Goal: Information Seeking & Learning: Check status

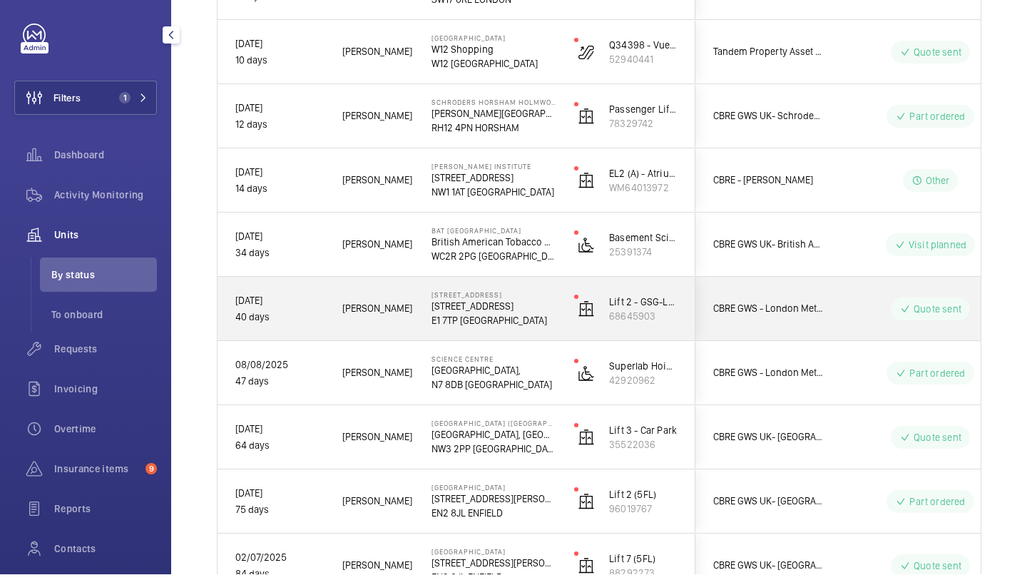
scroll to position [1375, 0]
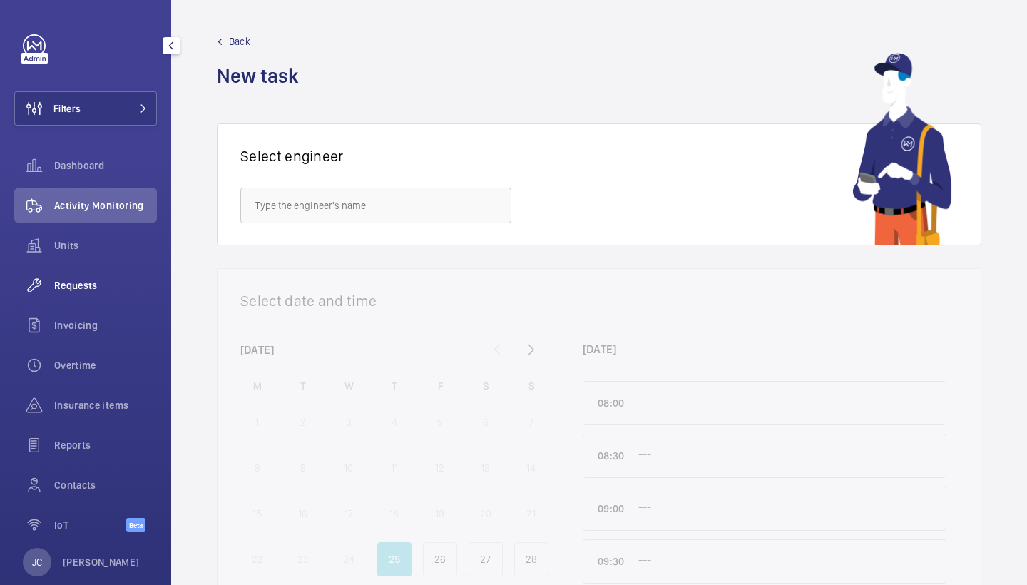
click at [103, 274] on div "Requests" at bounding box center [85, 285] width 143 height 34
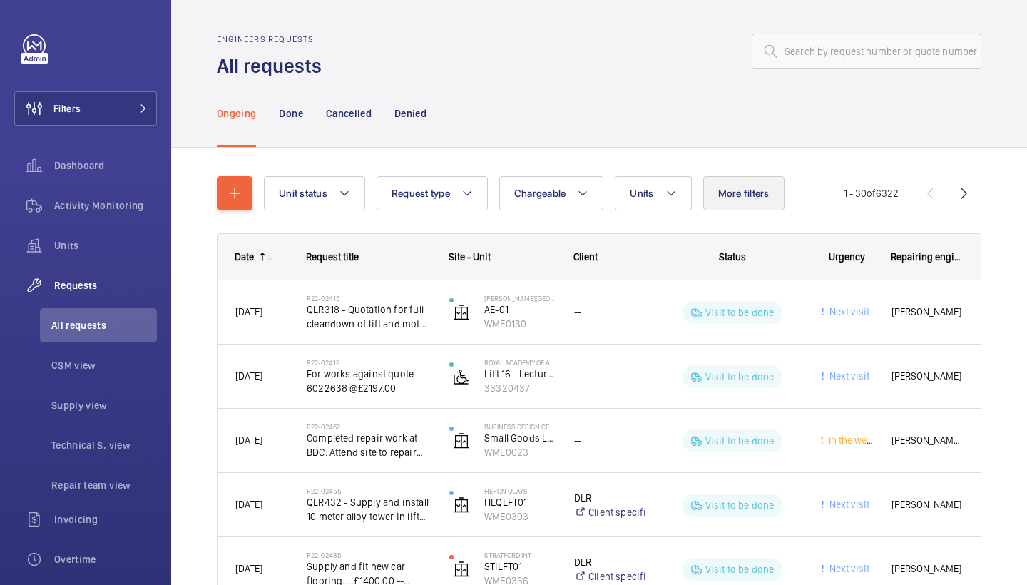
click at [751, 179] on button "More filters" at bounding box center [743, 193] width 81 height 34
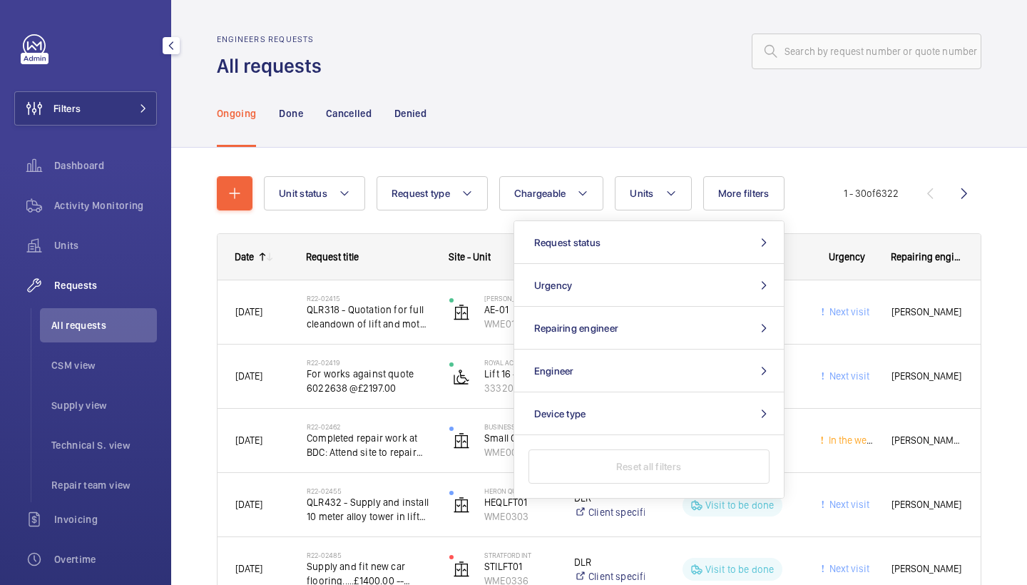
click at [130, 89] on div "Filters Dashboard Activity Monitoring Units Requests All requests CSM view Supp…" at bounding box center [85, 387] width 143 height 707
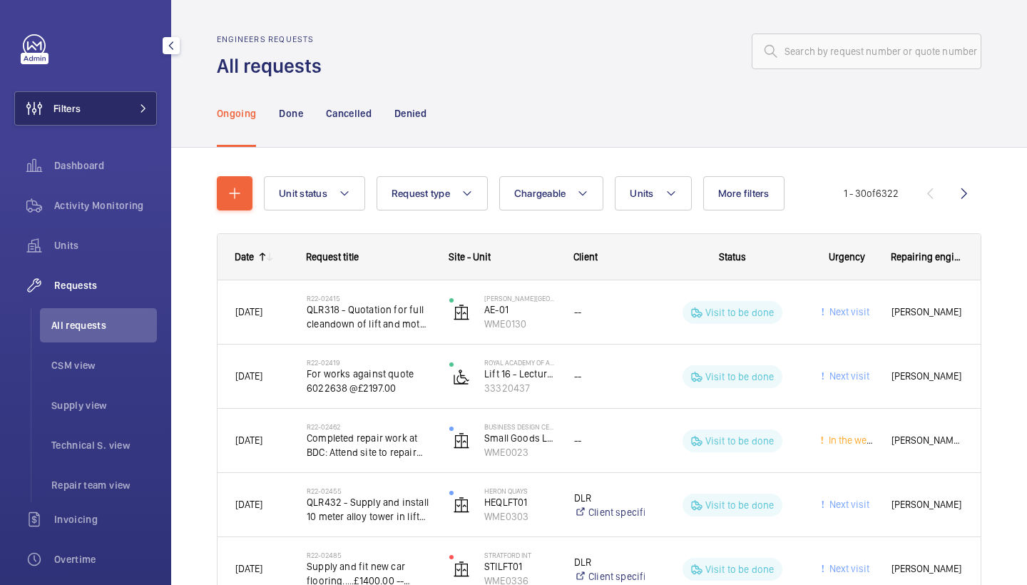
click at [130, 101] on button "Filters" at bounding box center [85, 108] width 143 height 34
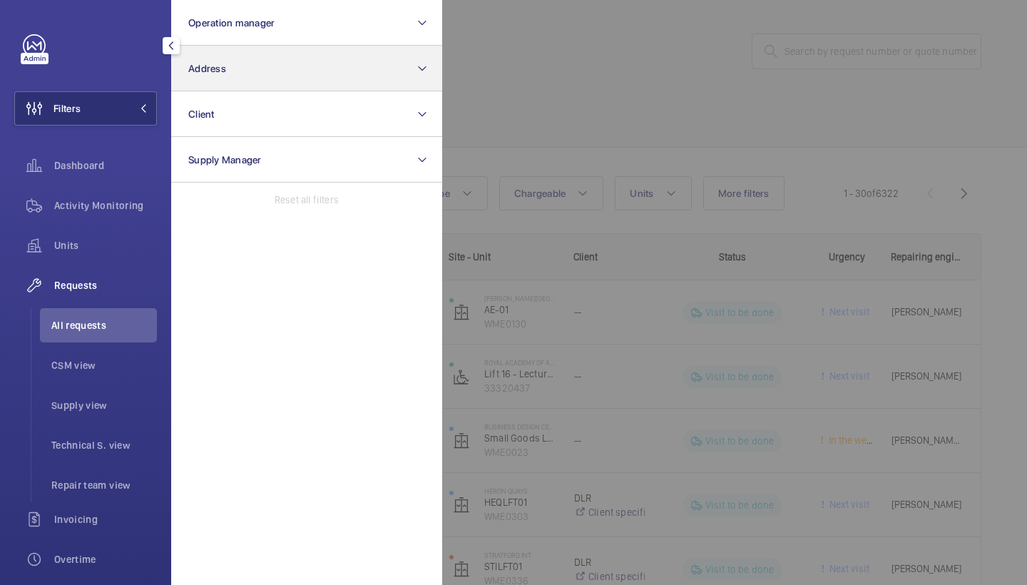
click at [259, 66] on button "Address" at bounding box center [306, 69] width 271 height 46
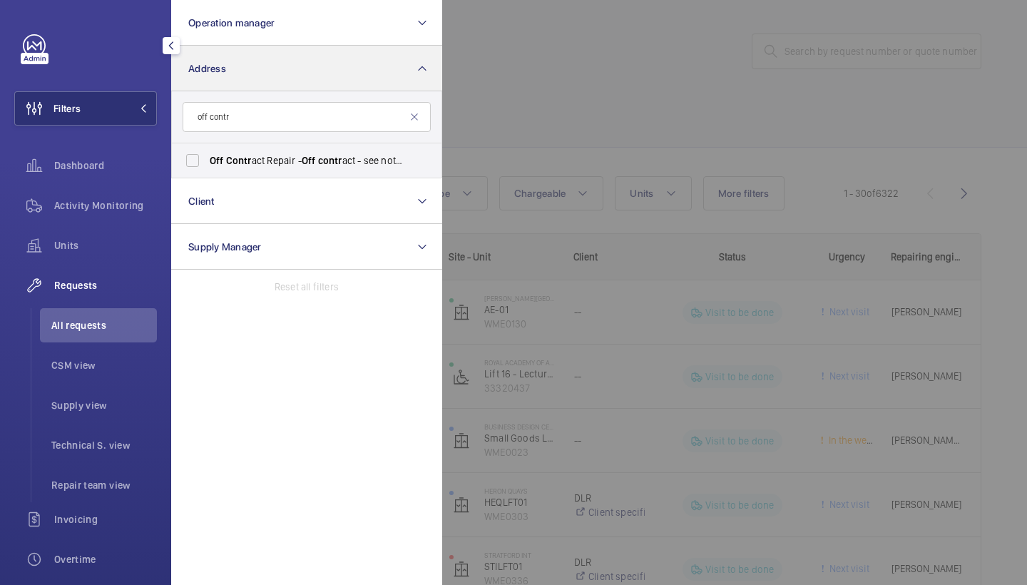
type input "off contr"
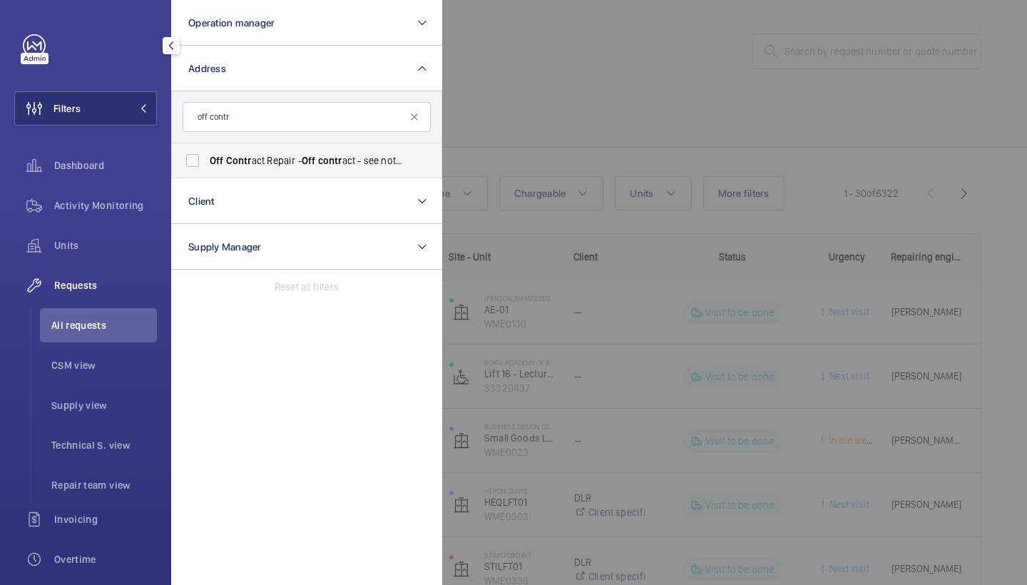
drag, startPoint x: 261, startPoint y: 82, endPoint x: 299, endPoint y: 153, distance: 80.7
click at [299, 153] on label "Off Contr act Repair - Off contr act - see notes in description, LONDON XXXX" at bounding box center [296, 160] width 248 height 34
click at [207, 153] on input "Off Contr act Repair - Off contr act - see notes in description, LONDON XXXX" at bounding box center [192, 160] width 29 height 29
checkbox input "true"
click at [543, 123] on div at bounding box center [955, 292] width 1027 height 585
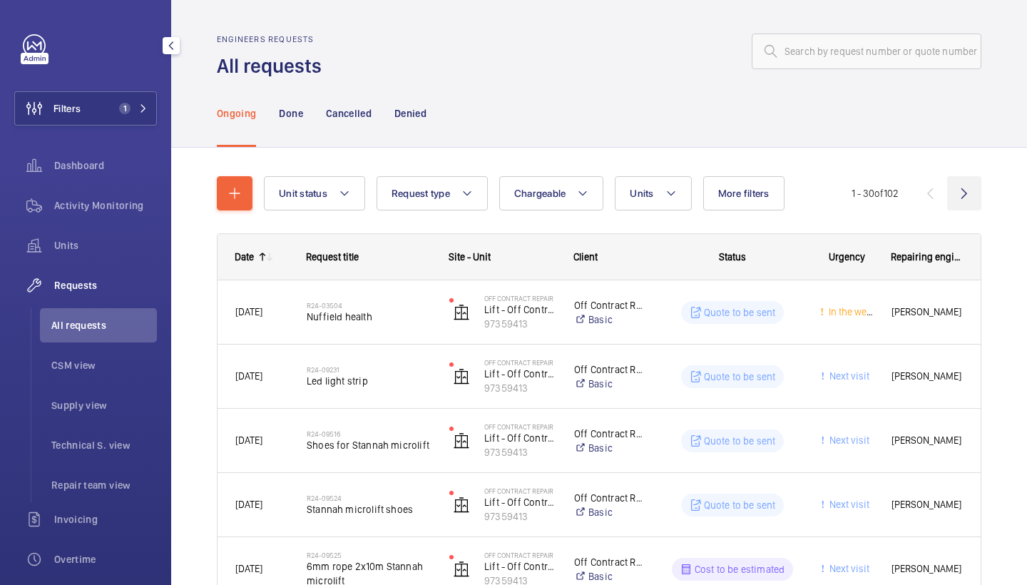
click at [957, 193] on wm-front-icon-button at bounding box center [964, 193] width 34 height 34
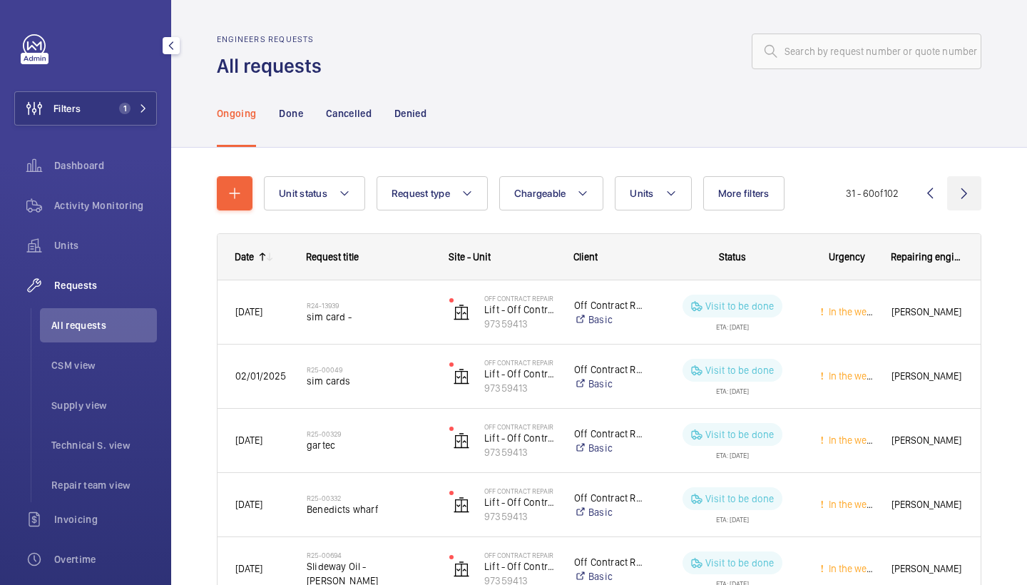
click at [966, 191] on wm-front-icon-button at bounding box center [964, 193] width 34 height 34
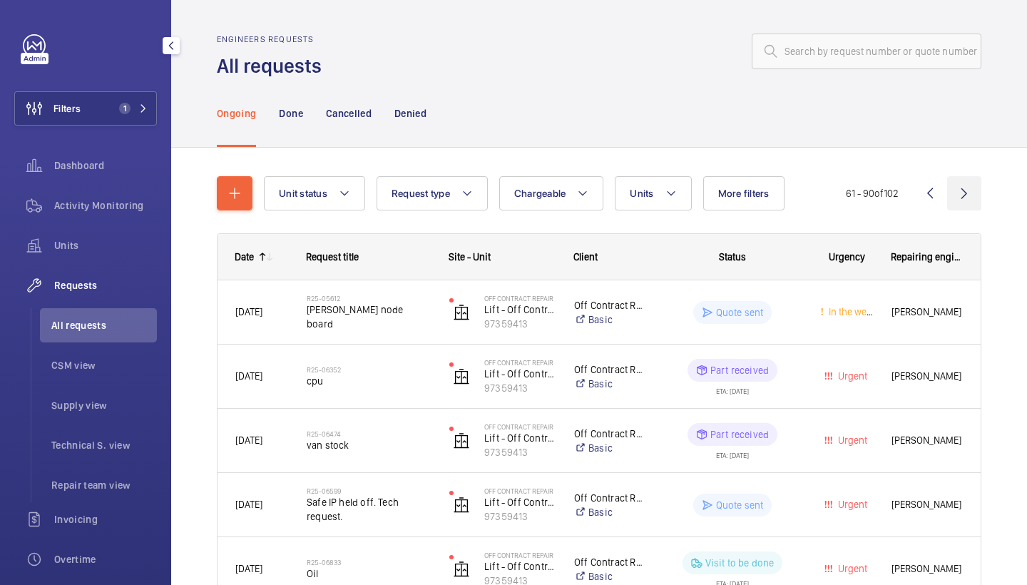
click at [959, 189] on wm-front-icon-button at bounding box center [964, 193] width 34 height 34
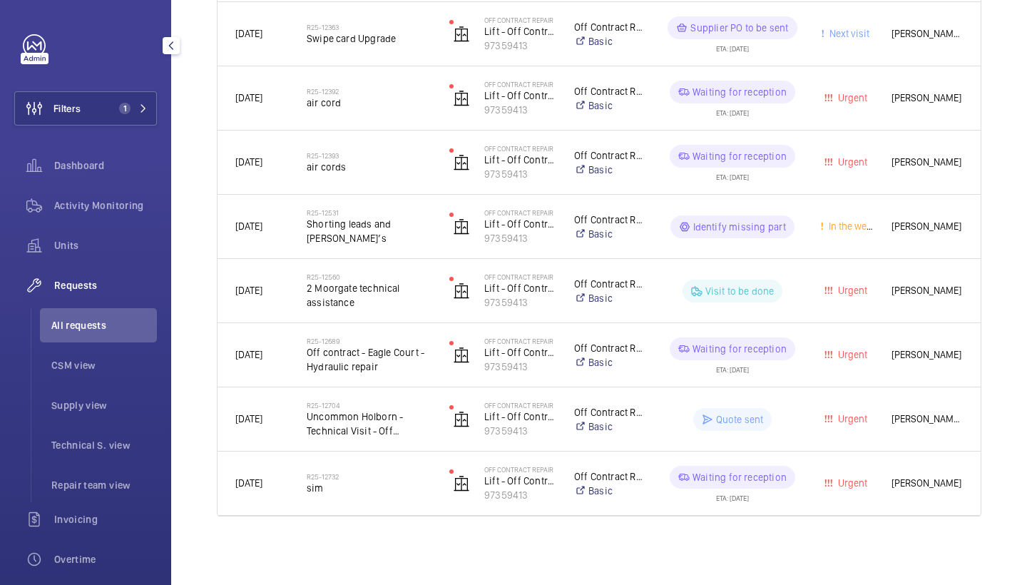
scroll to position [535, 0]
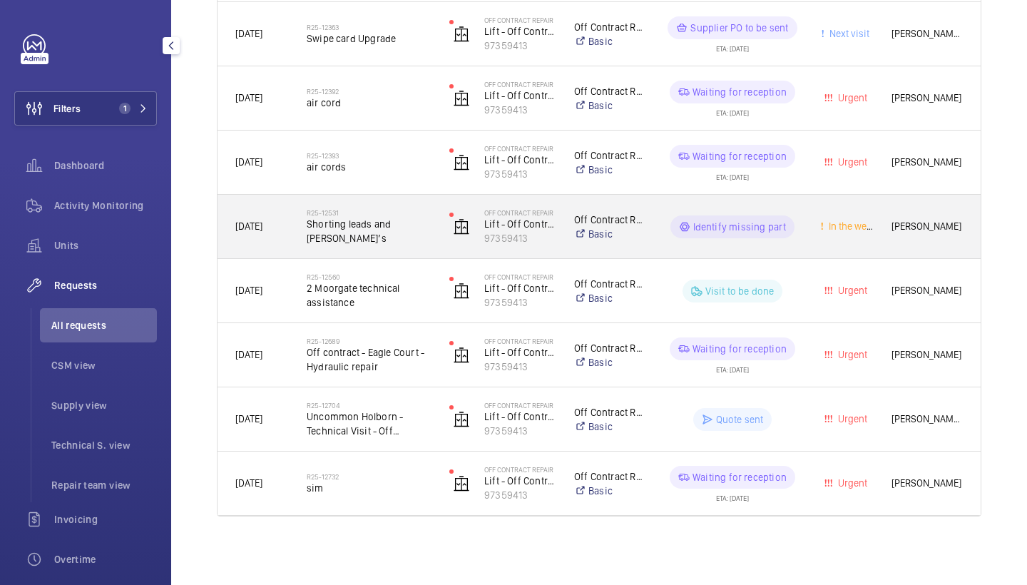
click at [370, 224] on span "Shorting leads and spanner’s" at bounding box center [369, 231] width 124 height 29
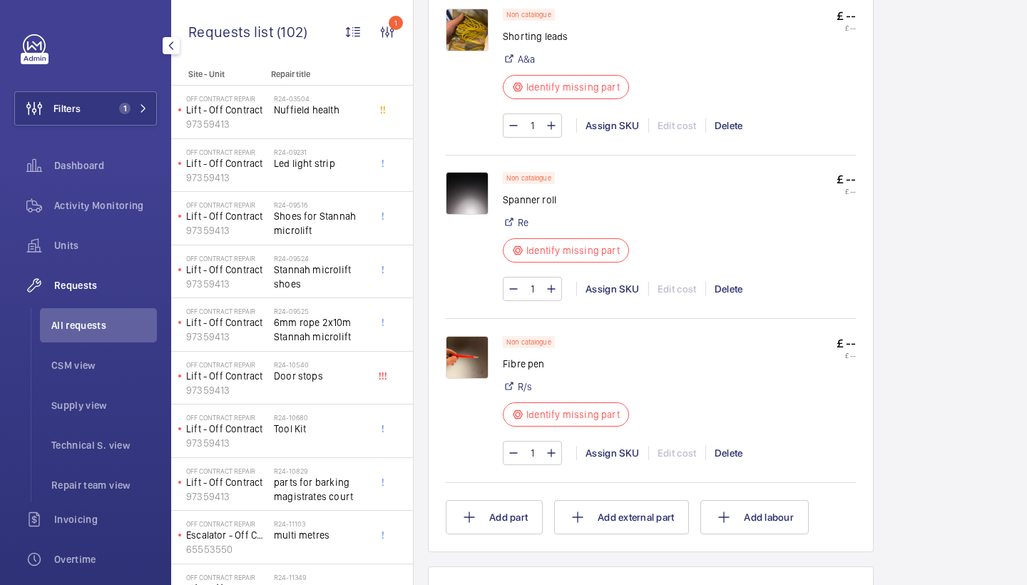
scroll to position [881, 0]
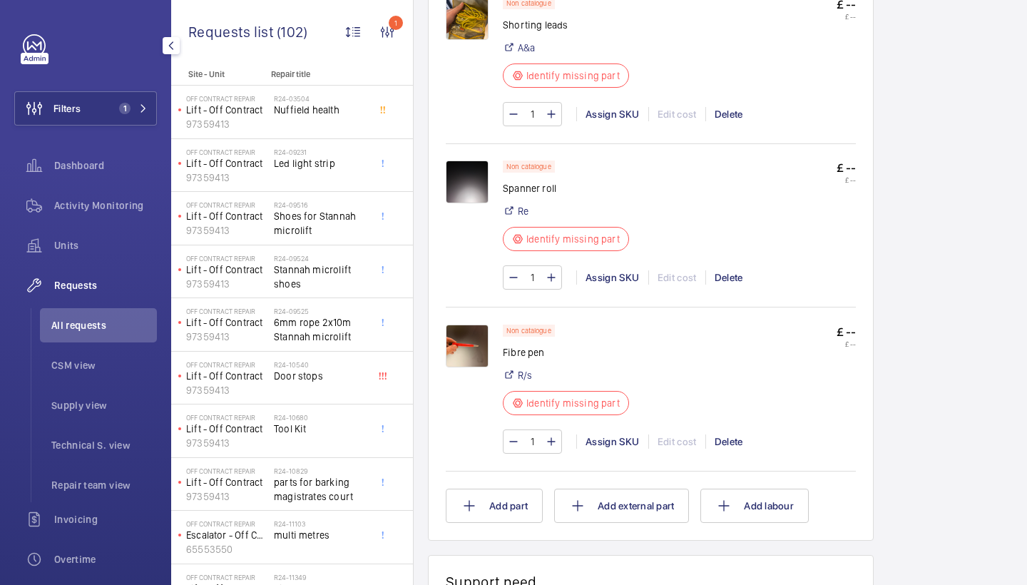
click at [481, 333] on img at bounding box center [467, 345] width 43 height 43
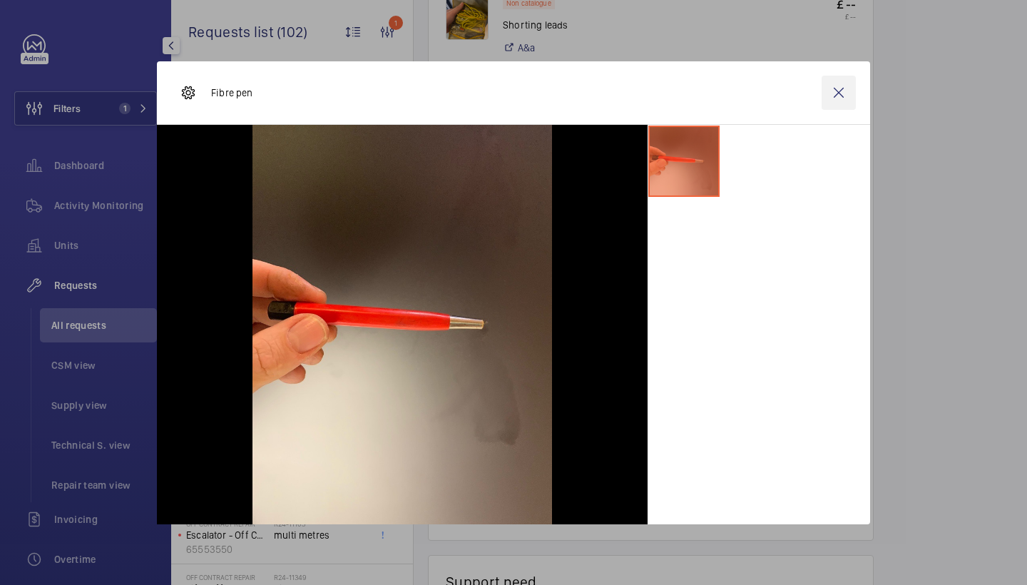
click at [846, 88] on wm-front-icon-button at bounding box center [838, 93] width 34 height 34
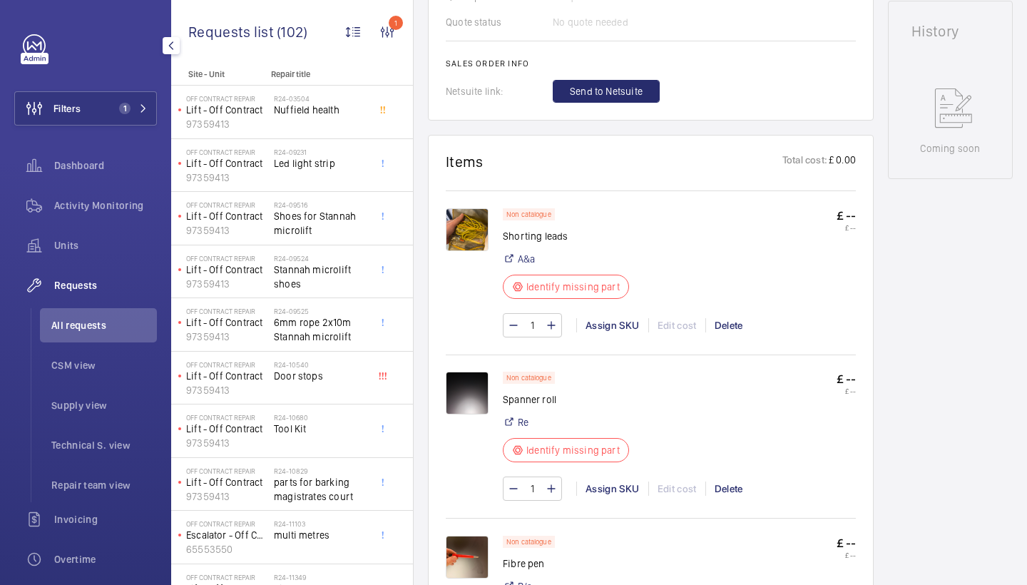
scroll to position [670, 0]
click at [476, 241] on img at bounding box center [467, 228] width 43 height 43
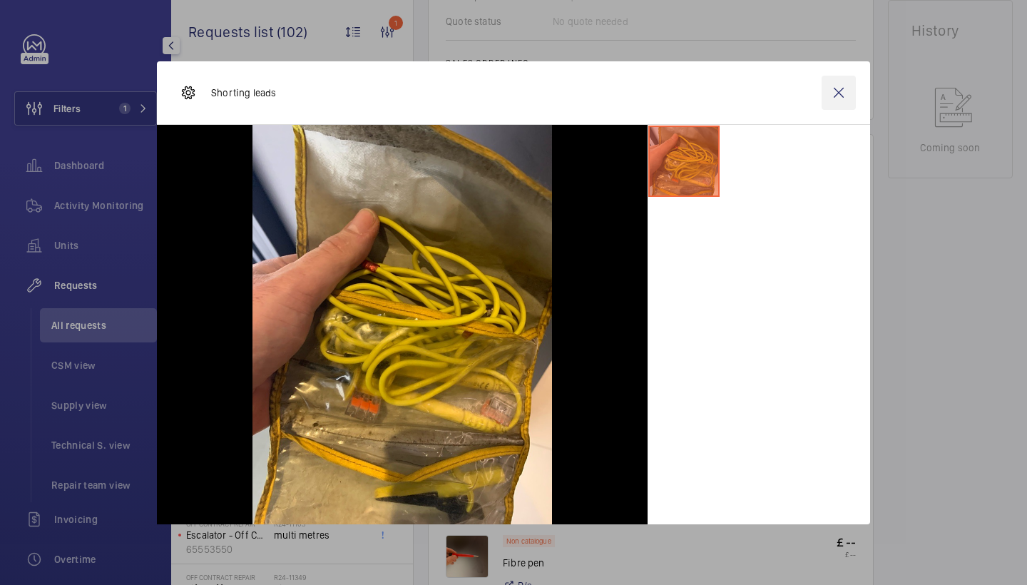
click at [836, 88] on wm-front-icon-button at bounding box center [838, 93] width 34 height 34
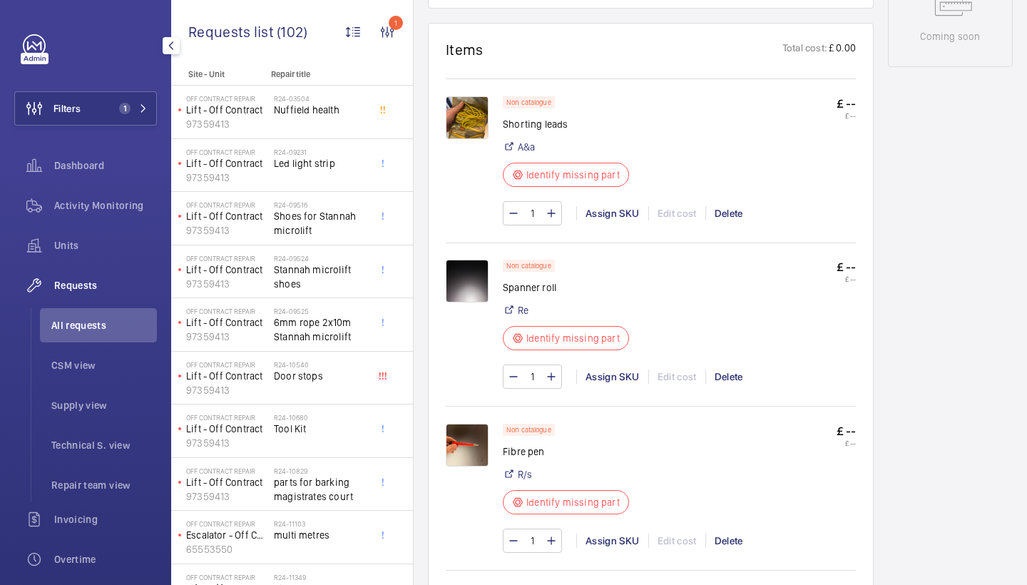
scroll to position [779, 0]
click at [460, 123] on img at bounding box center [467, 119] width 43 height 43
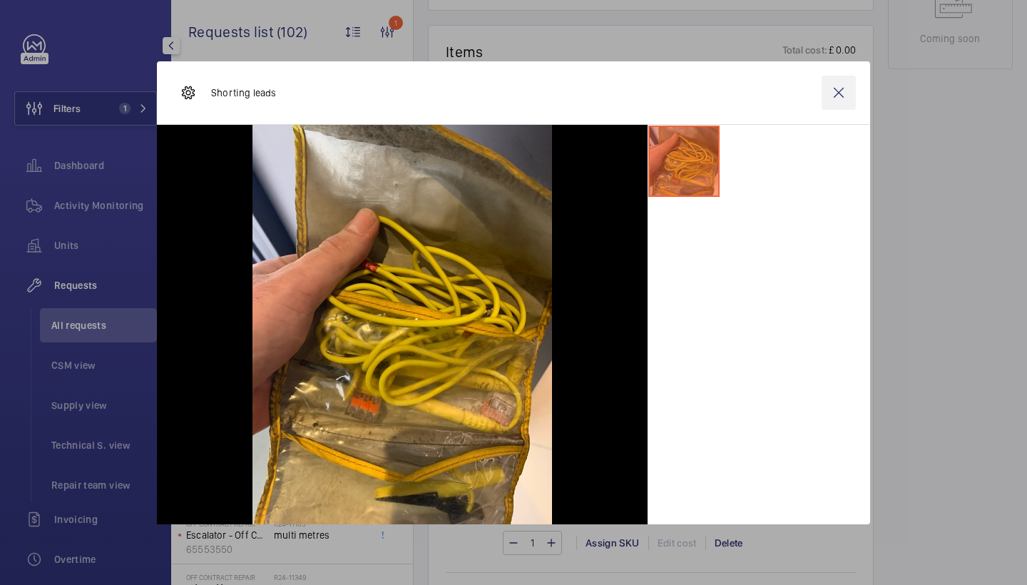
click at [836, 98] on wm-front-icon-button at bounding box center [838, 93] width 34 height 34
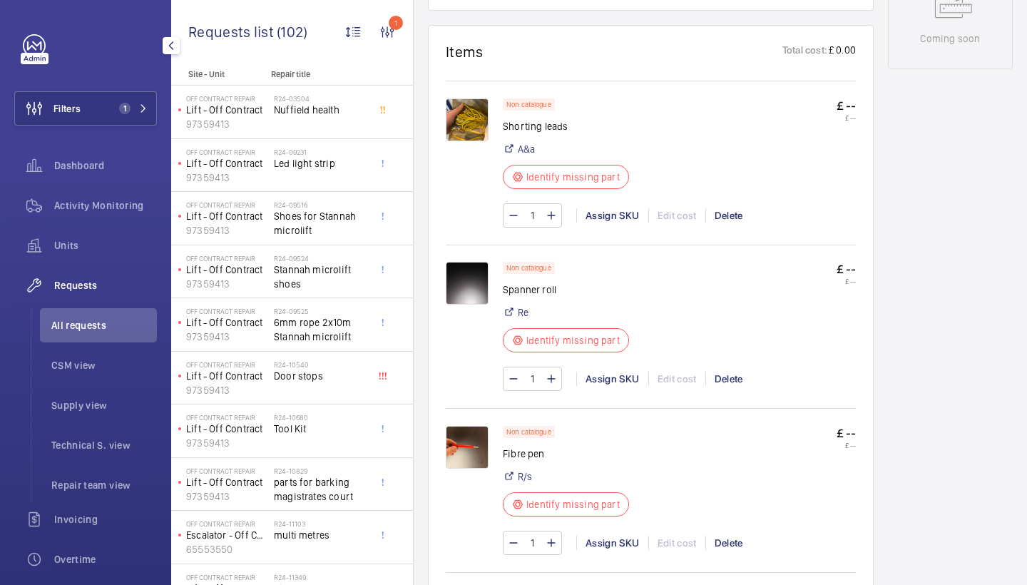
click at [478, 270] on img at bounding box center [467, 283] width 43 height 43
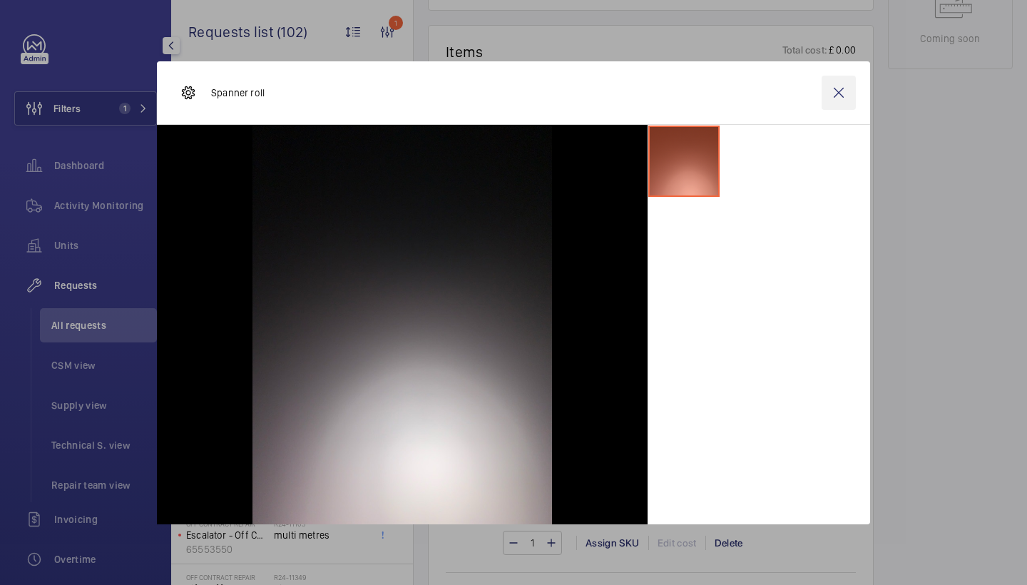
click at [840, 93] on wm-front-icon-button at bounding box center [838, 93] width 34 height 34
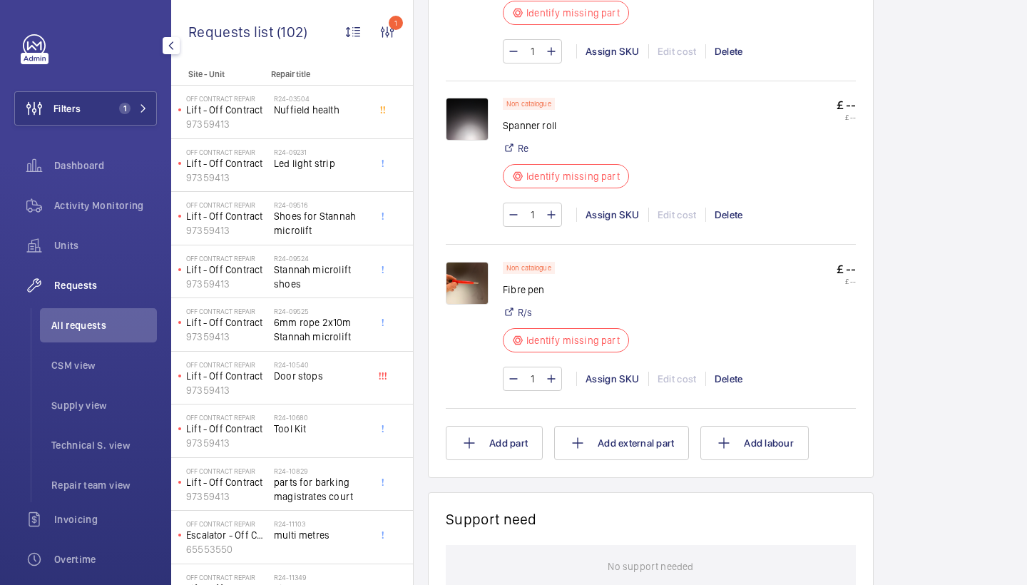
scroll to position [991, 0]
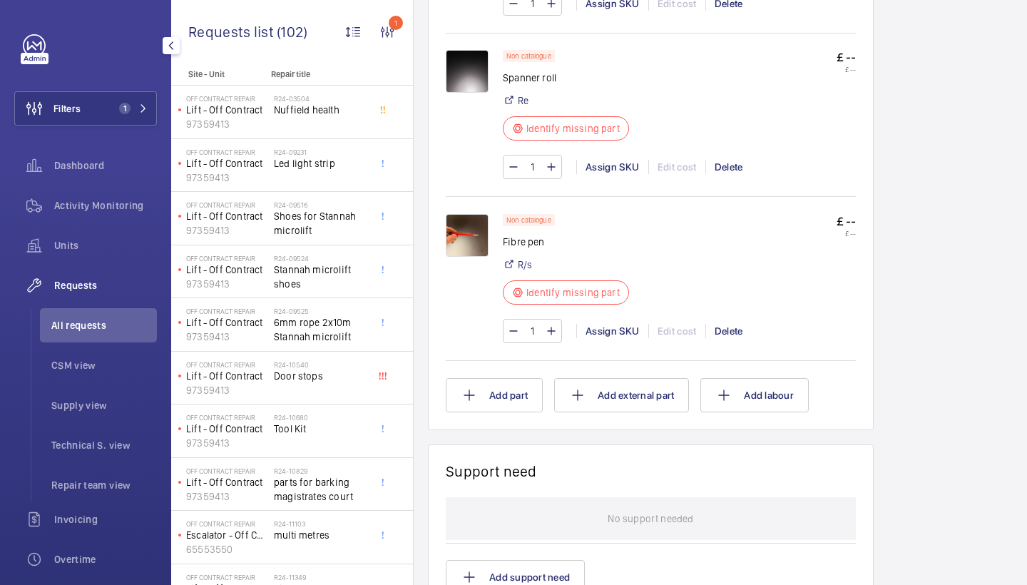
click at [448, 251] on img at bounding box center [467, 235] width 43 height 43
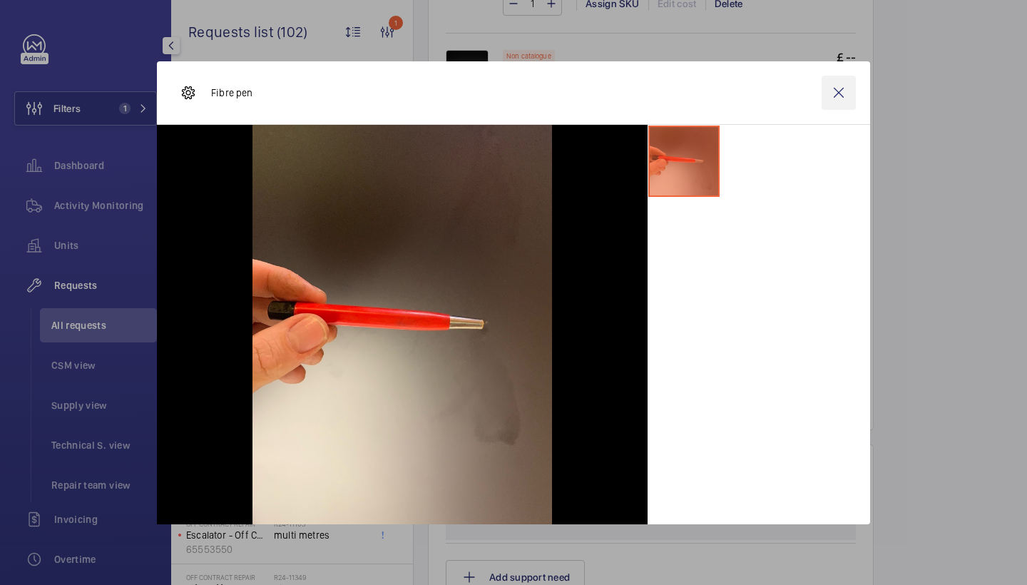
click at [840, 80] on wm-front-icon-button at bounding box center [838, 93] width 34 height 34
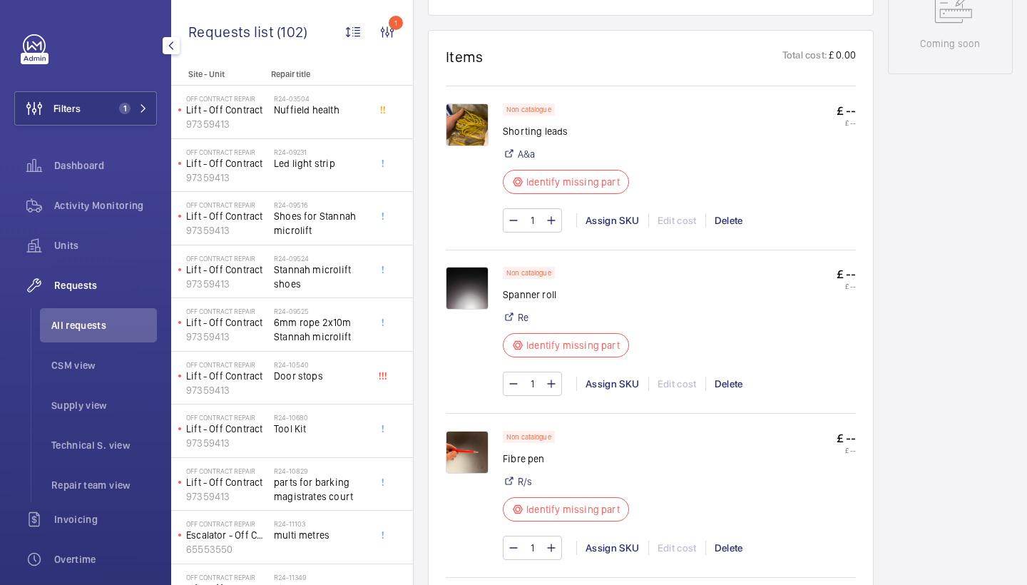
scroll to position [783, 0]
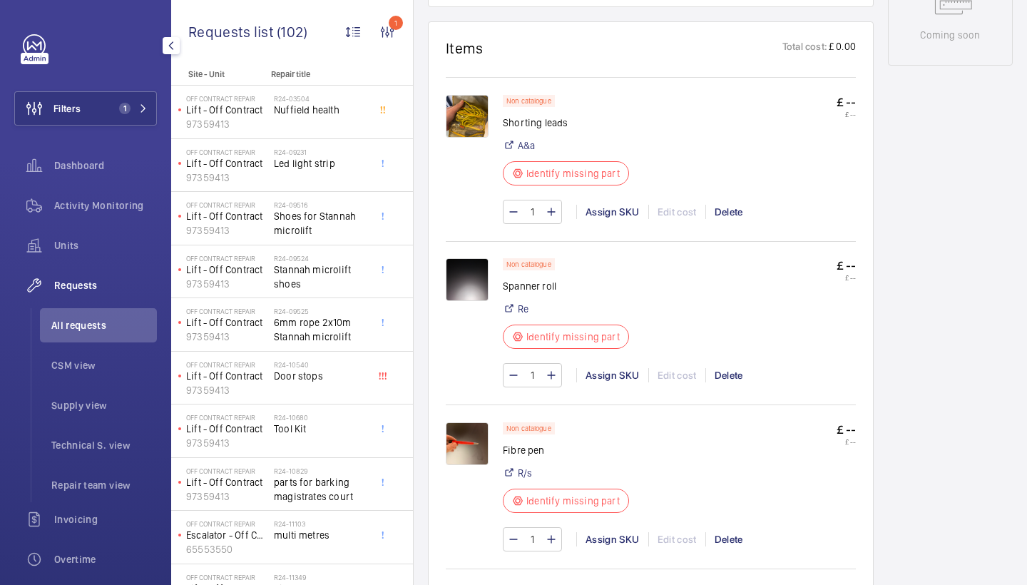
click at [469, 103] on img at bounding box center [467, 116] width 43 height 43
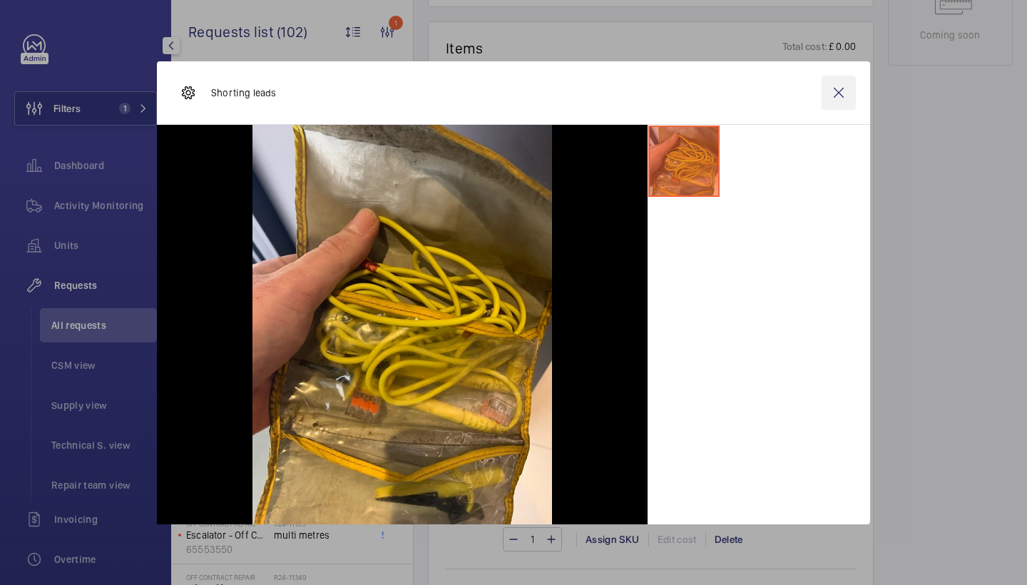
click at [839, 106] on wm-front-icon-button at bounding box center [838, 93] width 34 height 34
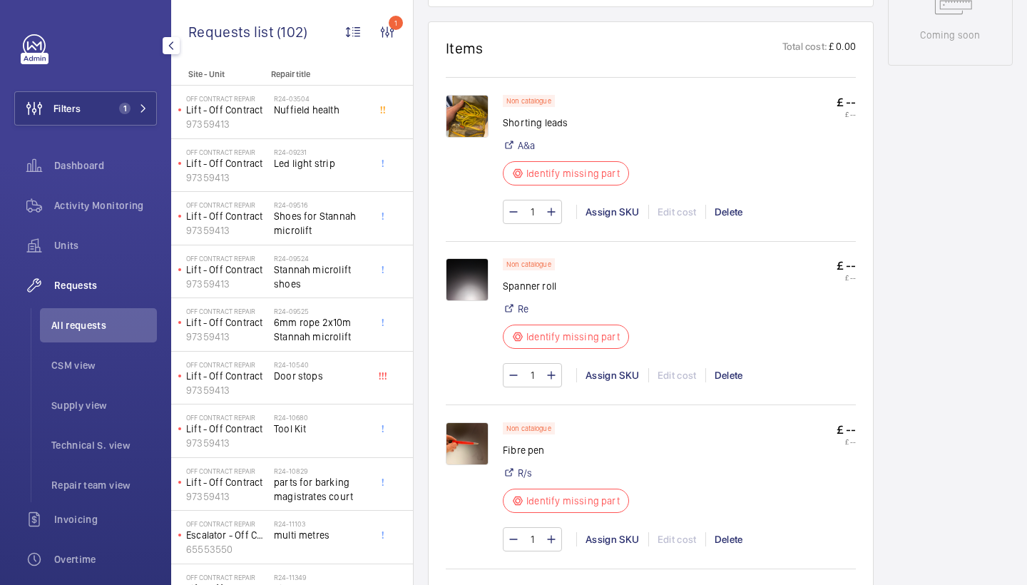
click at [483, 438] on img at bounding box center [467, 443] width 43 height 43
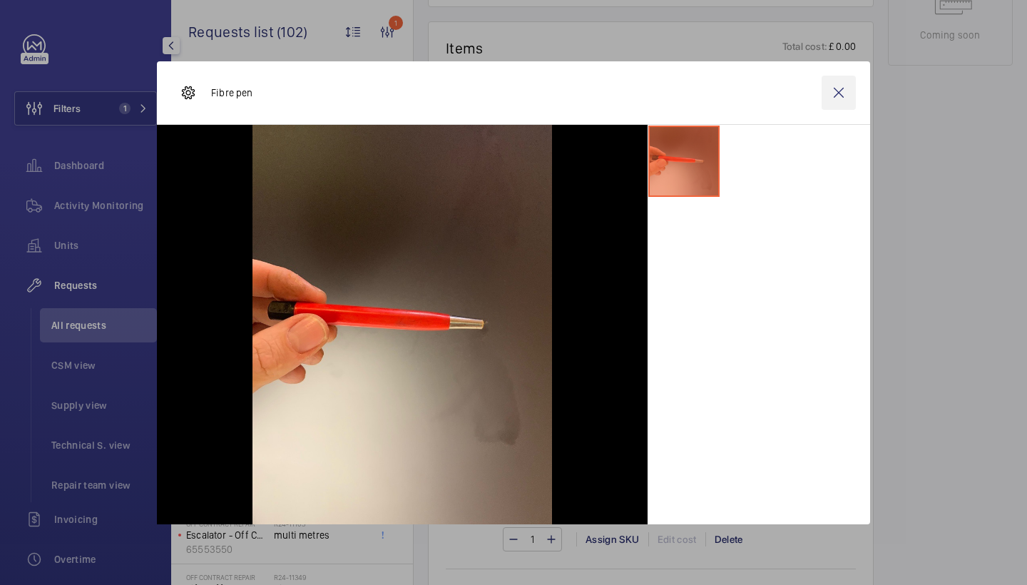
click at [831, 88] on wm-front-icon-button at bounding box center [838, 93] width 34 height 34
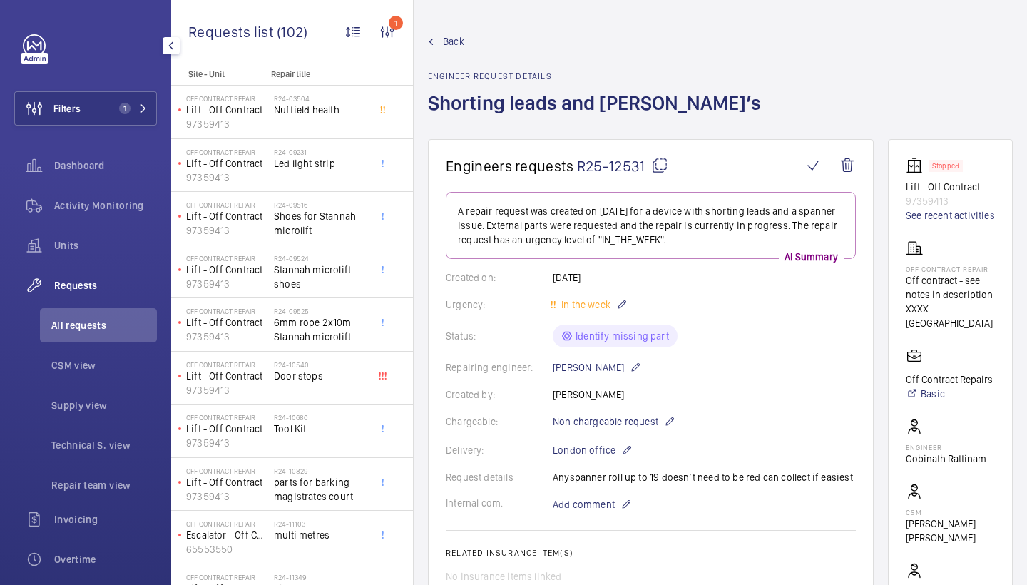
scroll to position [0, 0]
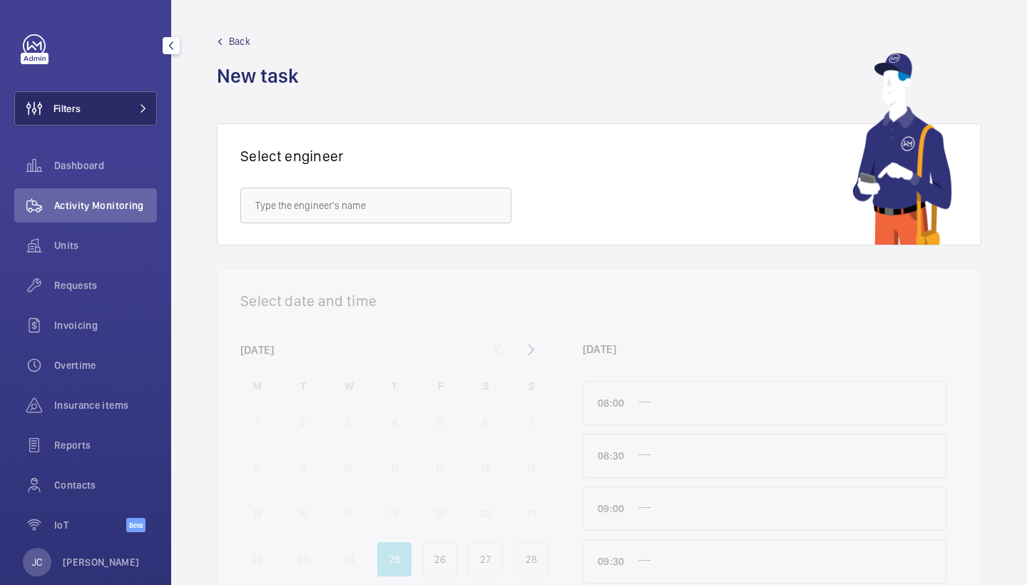
click at [118, 108] on button "Filters" at bounding box center [85, 108] width 143 height 34
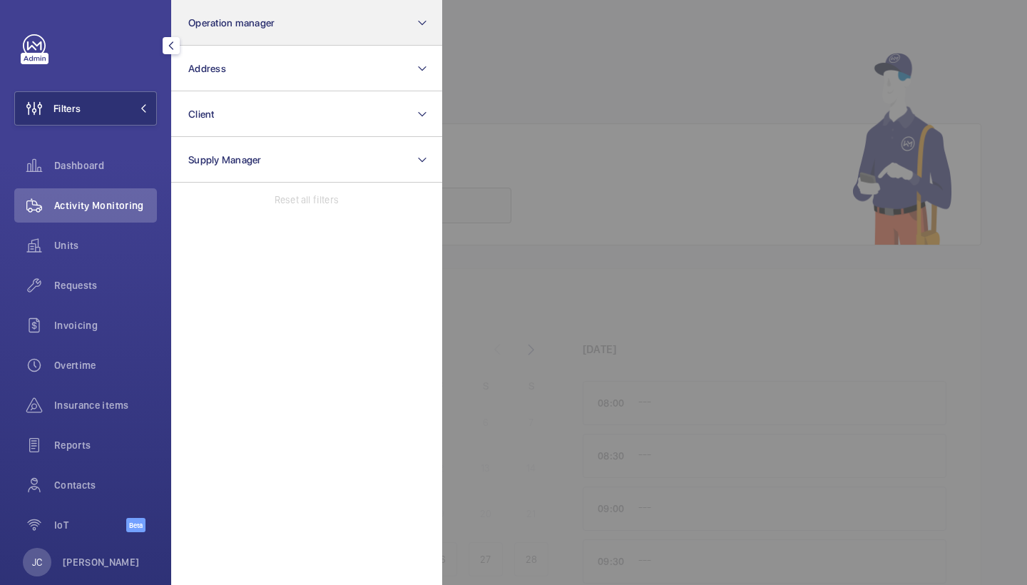
click at [247, 34] on button "Operation manager" at bounding box center [306, 23] width 271 height 46
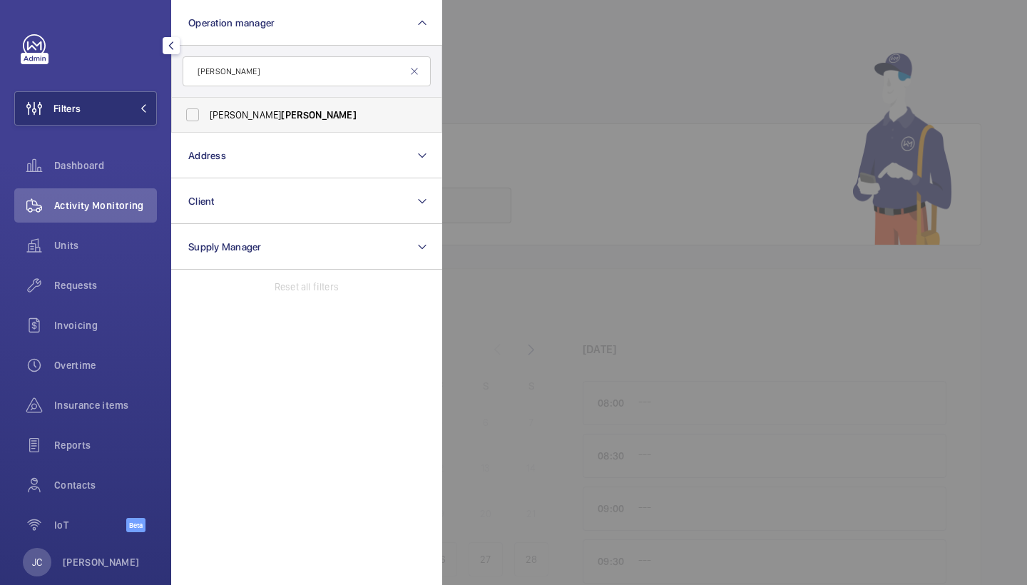
type input "tarpey"
click at [281, 113] on span "Tarpey" at bounding box center [318, 114] width 75 height 11
click at [207, 113] on input "Connor Tarpey" at bounding box center [192, 115] width 29 height 29
checkbox input "true"
click at [64, 234] on div "Units" at bounding box center [85, 245] width 143 height 34
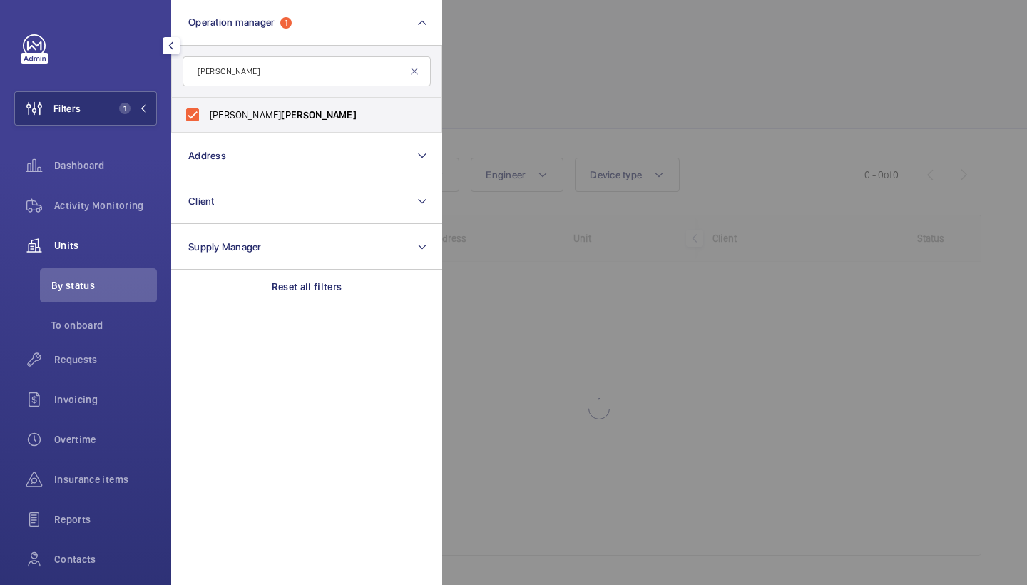
click at [774, 158] on div at bounding box center [955, 292] width 1027 height 585
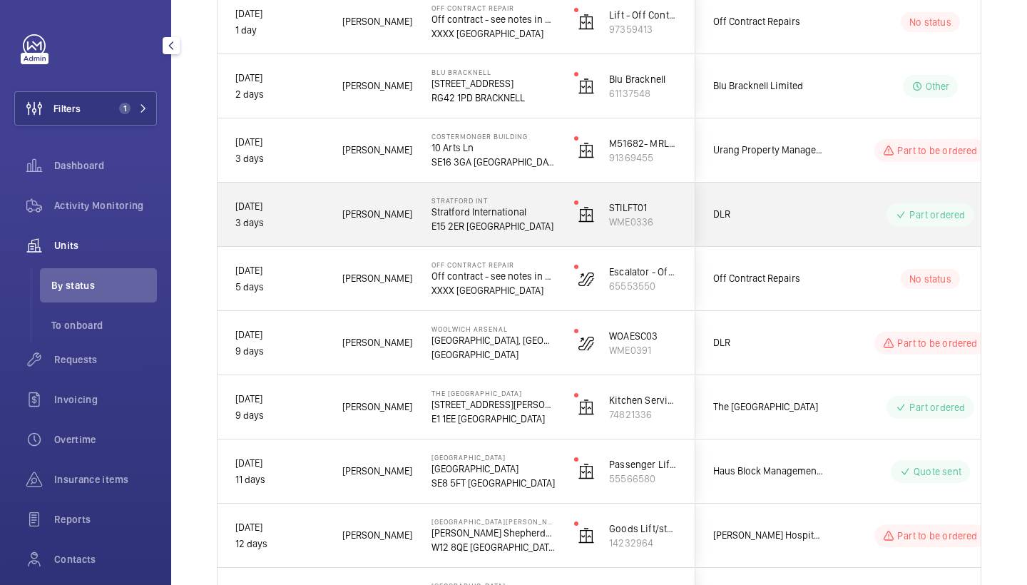
scroll to position [399, 0]
